Goal: Task Accomplishment & Management: Use online tool/utility

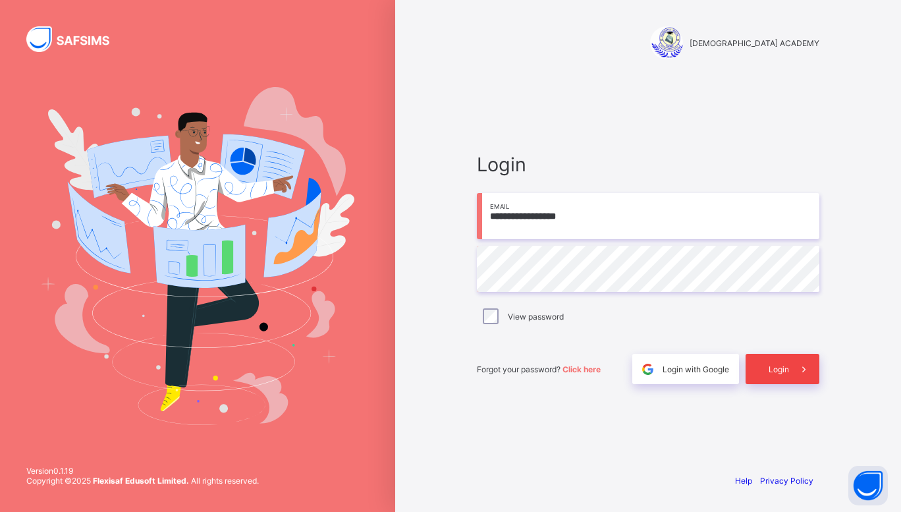
drag, startPoint x: 0, startPoint y: 0, endPoint x: 784, endPoint y: 360, distance: 862.9
click at [784, 360] on div "Login" at bounding box center [783, 369] width 74 height 30
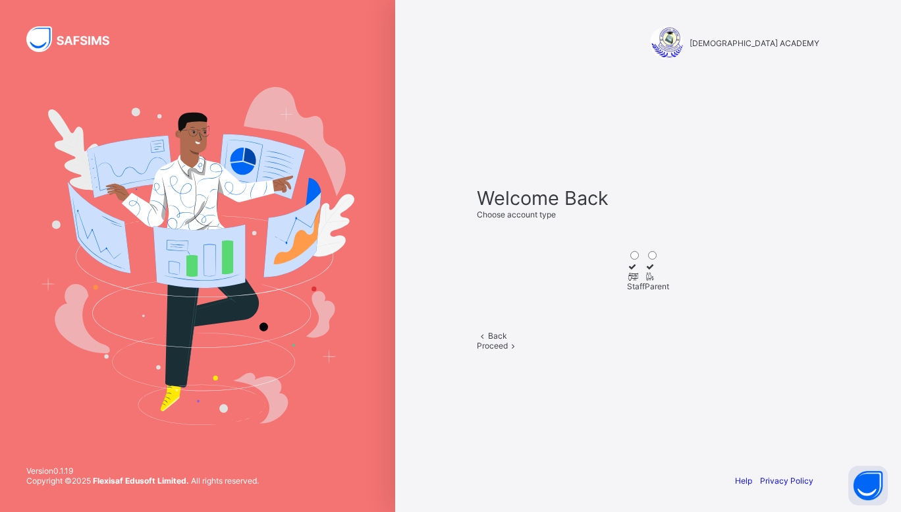
click at [627, 271] on div at bounding box center [636, 276] width 18 height 10
click at [684, 350] on div "Proceed" at bounding box center [648, 345] width 342 height 10
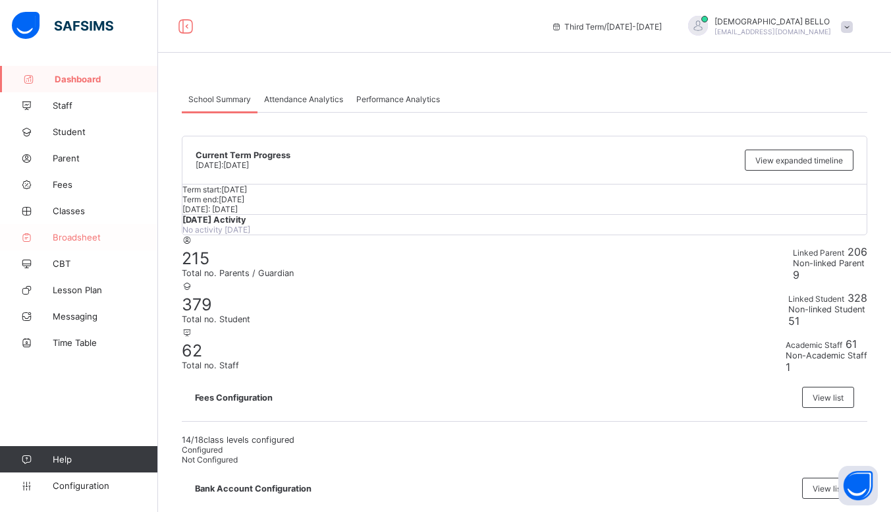
click at [93, 230] on link "Broadsheet" at bounding box center [79, 237] width 158 height 26
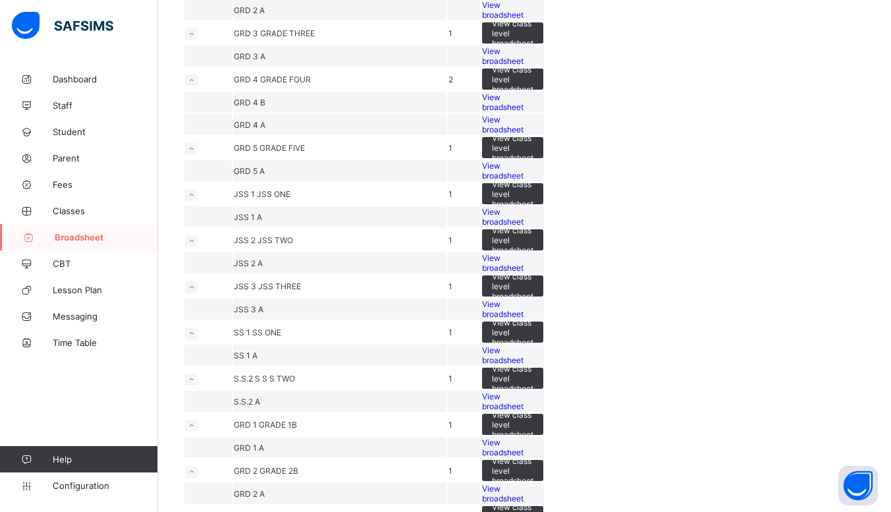
scroll to position [369, 0]
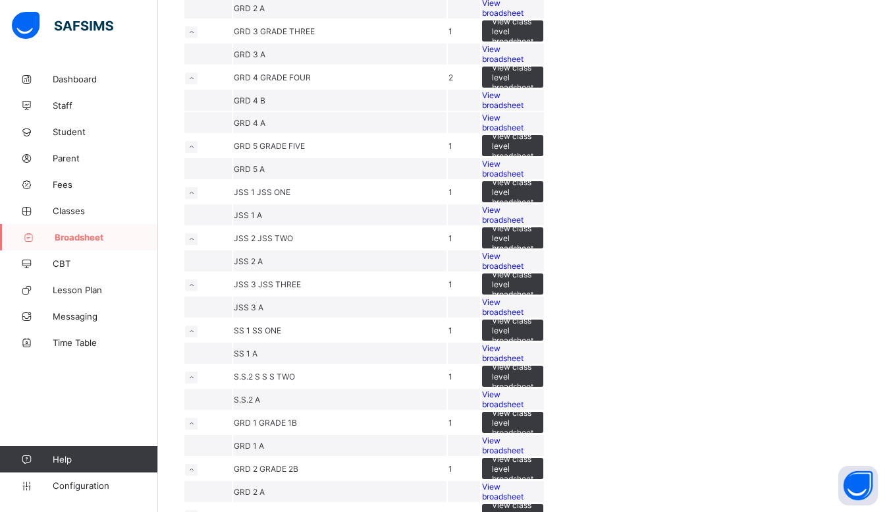
click at [524, 178] on span "View broadsheet" at bounding box center [502, 169] width 41 height 20
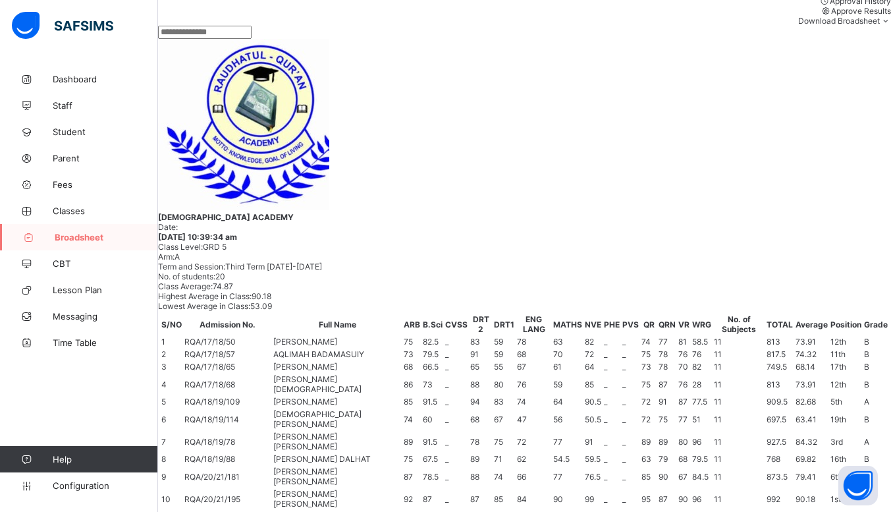
scroll to position [679, 0]
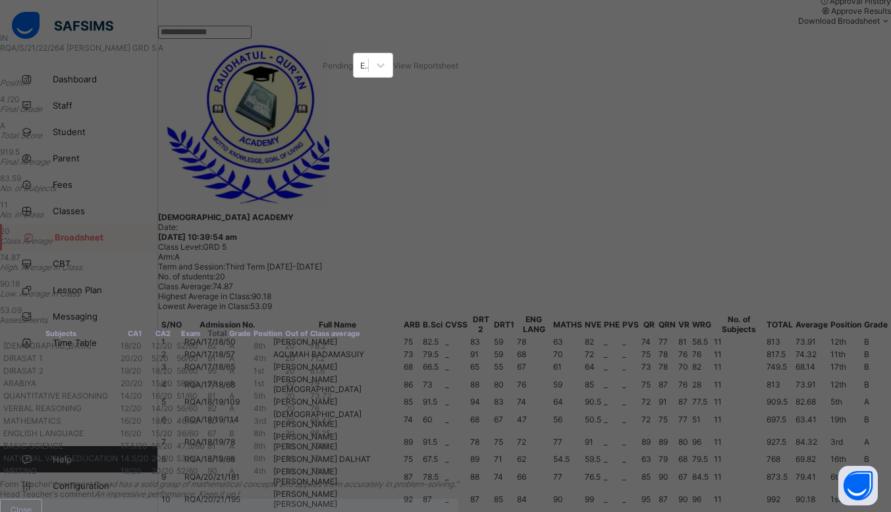
click at [458, 68] on span "View Reportsheet" at bounding box center [425, 66] width 65 height 10
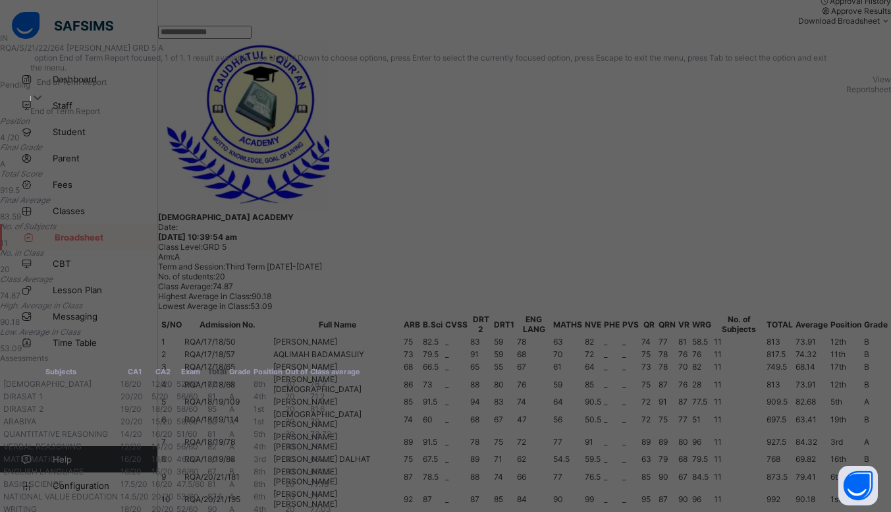
click at [44, 91] on icon at bounding box center [37, 97] width 13 height 13
click at [88, 81] on div at bounding box center [81, 88] width 13 height 15
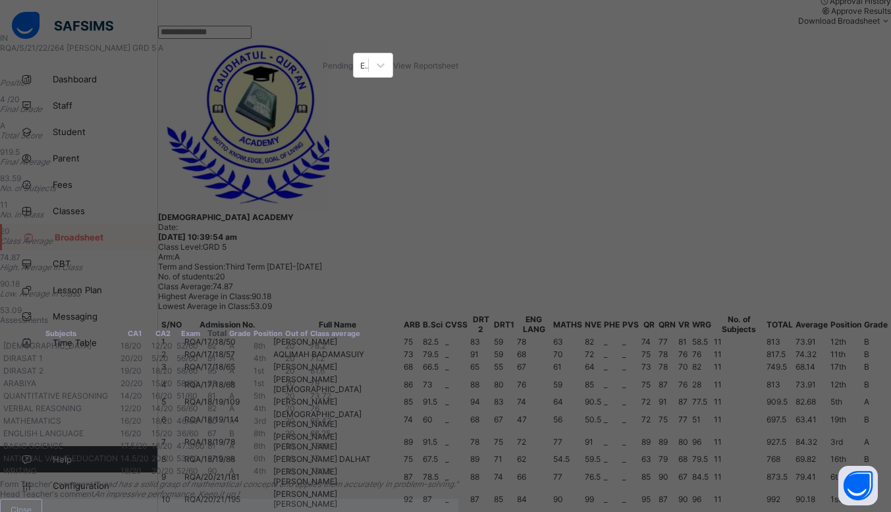
click at [458, 70] on span "View Reportsheet" at bounding box center [425, 66] width 65 height 10
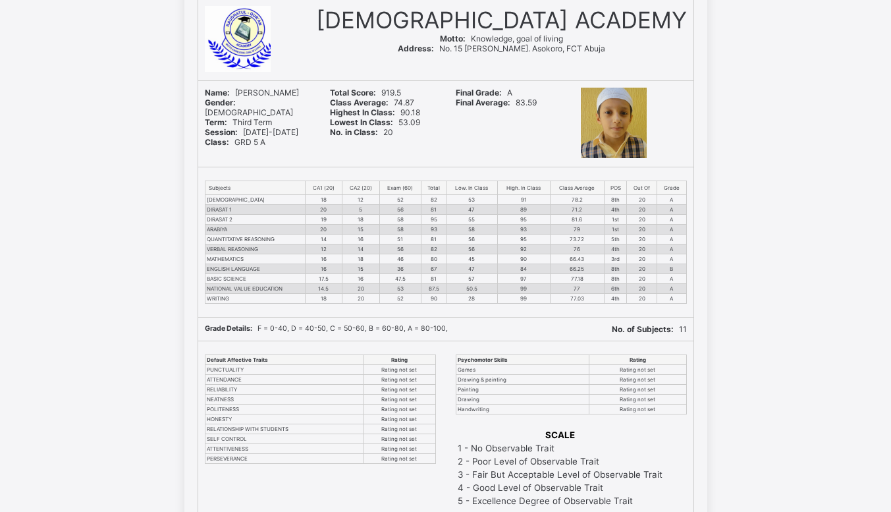
scroll to position [99, 0]
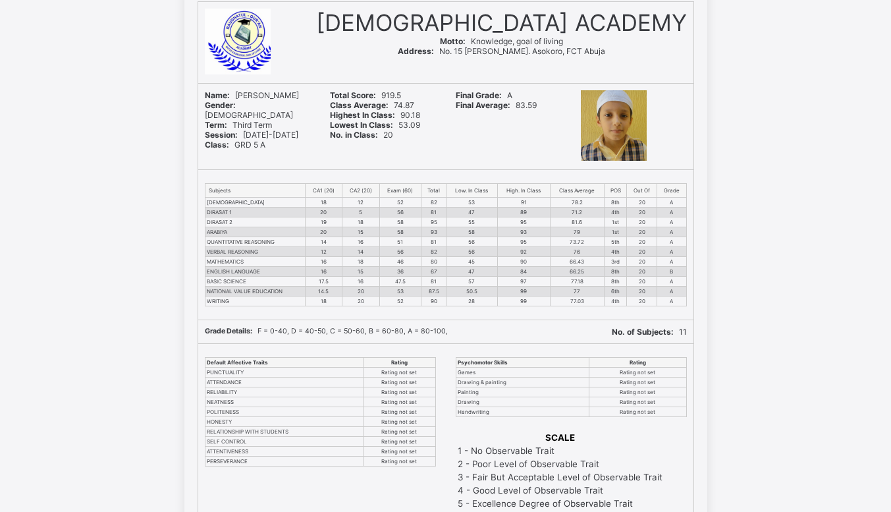
click at [594, 180] on div "Subjects CA1 (20) CA2 (20) Exam (60) Total Low. In Class High. In Class Class A…" at bounding box center [445, 244] width 495 height 149
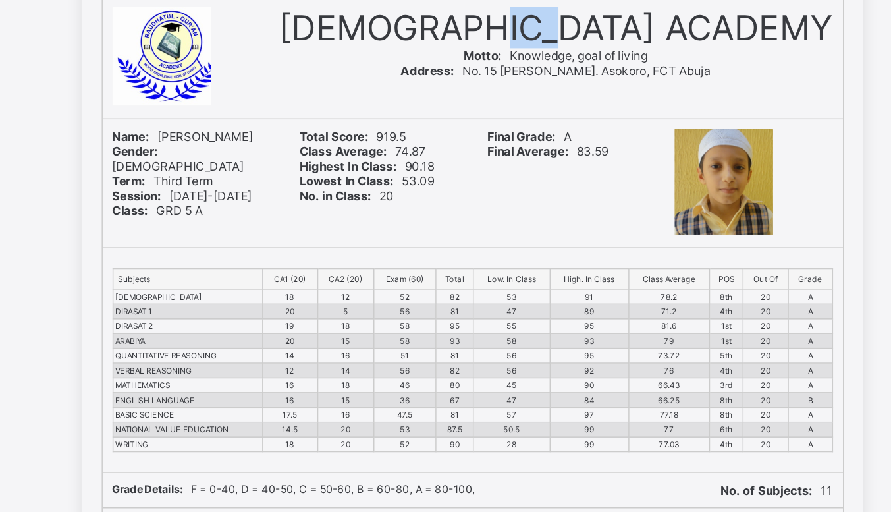
scroll to position [0, 0]
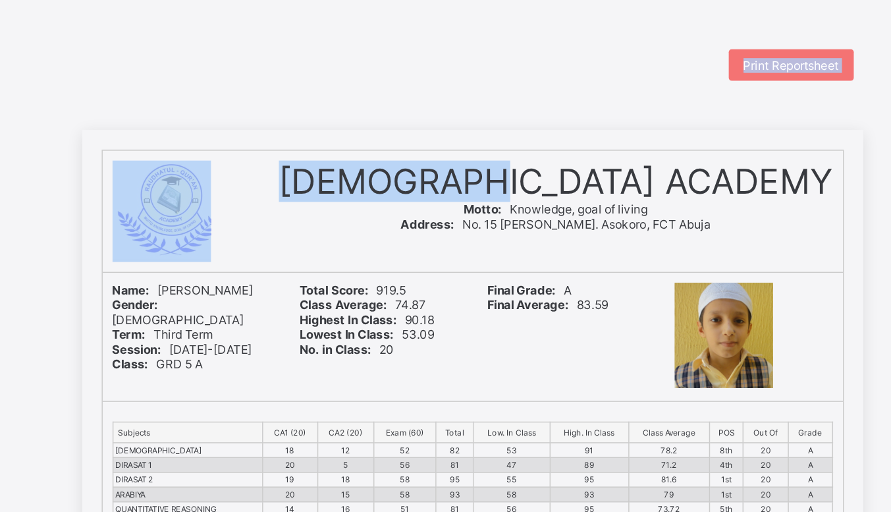
drag, startPoint x: 494, startPoint y: 18, endPoint x: 520, endPoint y: 45, distance: 37.7
click at [520, 45] on div "Print Reportsheet RAUDHATUL QUR'AN ACADEMY Motto: Knowledge, goal of living Add…" at bounding box center [445, 425] width 891 height 785
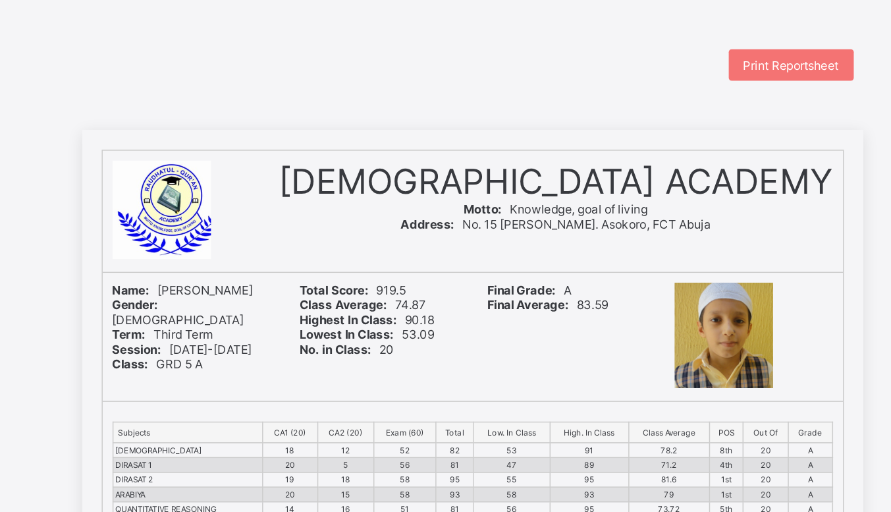
click at [520, 45] on div "Print Reportsheet" at bounding box center [445, 43] width 523 height 21
drag, startPoint x: 520, startPoint y: 45, endPoint x: 520, endPoint y: -34, distance: 79.0
click at [520, 0] on html "Print Reportsheet RAUDHATUL QUR'AN ACADEMY Motto: Knowledge, goal of living Add…" at bounding box center [445, 425] width 891 height 851
click at [445, 52] on div "Print Reportsheet" at bounding box center [445, 43] width 523 height 21
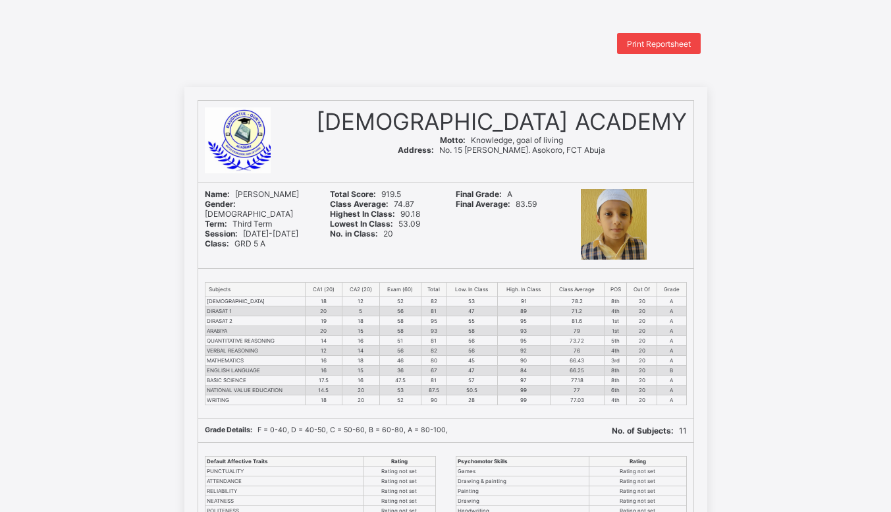
click at [663, 51] on div "Print Reportsheet" at bounding box center [659, 43] width 84 height 21
click at [451, 242] on div "Name: [PERSON_NAME] Gender: [DEMOGRAPHIC_DATA] Term: Third Term Session: [DATE]…" at bounding box center [445, 225] width 495 height 86
